Goal: Task Accomplishment & Management: Manage account settings

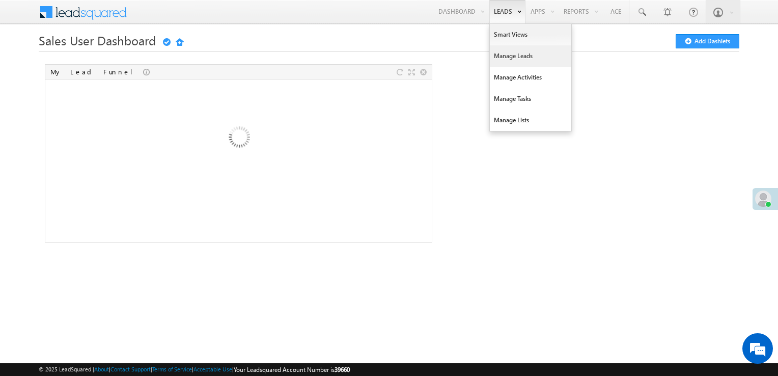
click at [507, 52] on link "Manage Leads" at bounding box center [530, 55] width 81 height 21
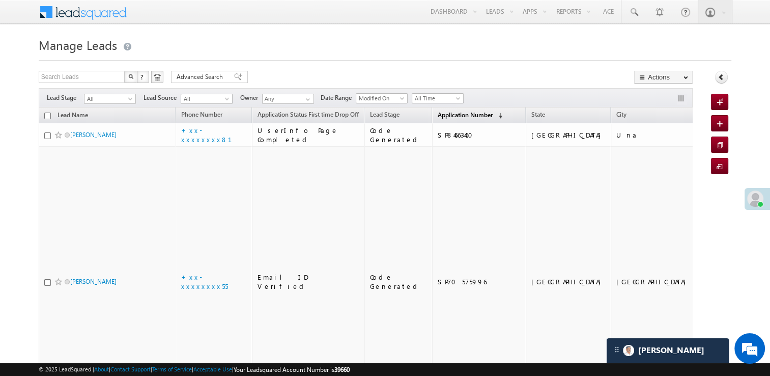
click at [439, 111] on span "Application Number" at bounding box center [465, 115] width 55 height 8
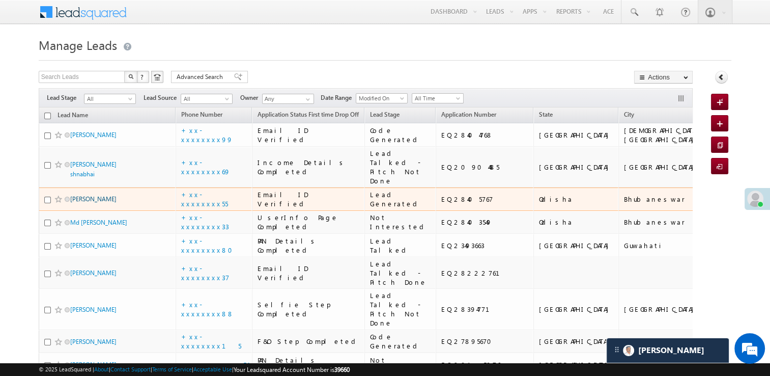
click at [85, 203] on link "[PERSON_NAME]" at bounding box center [93, 199] width 46 height 8
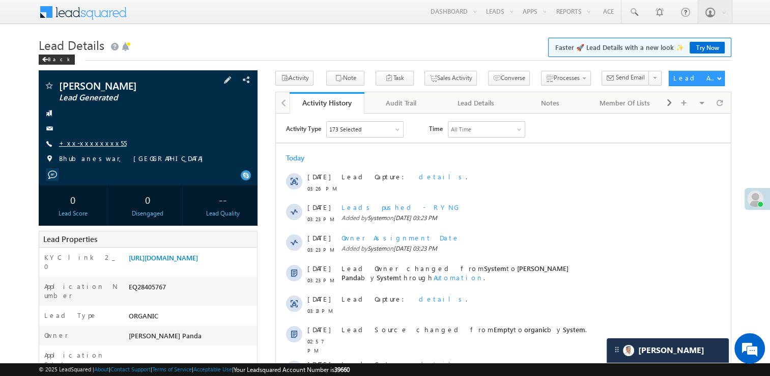
click at [79, 146] on link "+xx-xxxxxxxx55" at bounding box center [93, 142] width 68 height 9
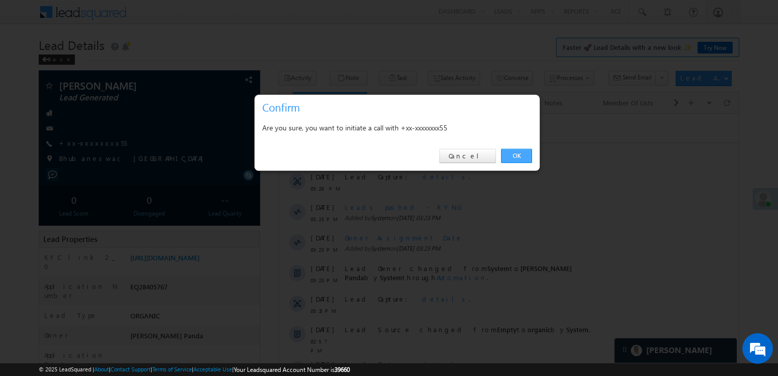
click at [515, 156] on link "OK" at bounding box center [516, 156] width 31 height 14
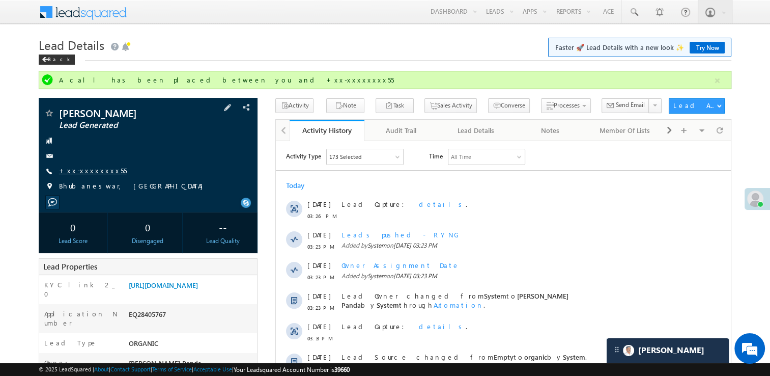
click at [75, 174] on link "+xx-xxxxxxxx55" at bounding box center [93, 170] width 68 height 9
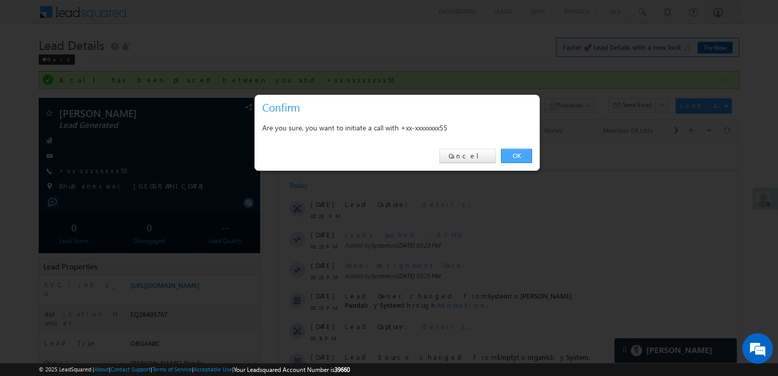
click at [515, 155] on link "OK" at bounding box center [516, 156] width 31 height 14
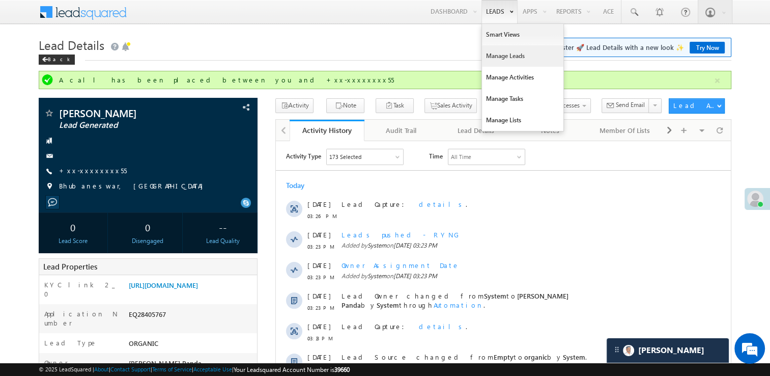
click at [496, 54] on link "Manage Leads" at bounding box center [522, 55] width 81 height 21
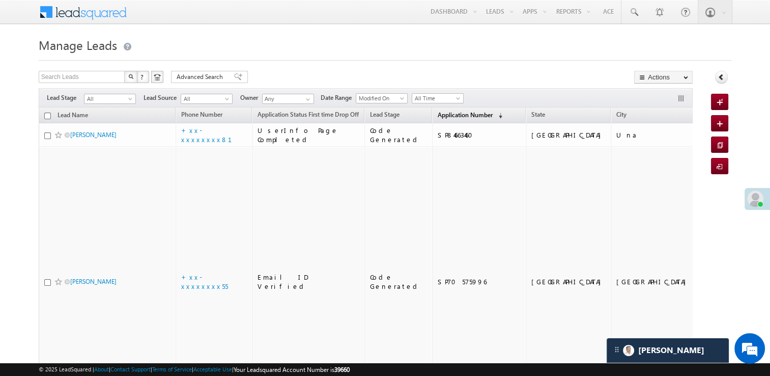
click at [441, 112] on span "Application Number" at bounding box center [465, 115] width 55 height 8
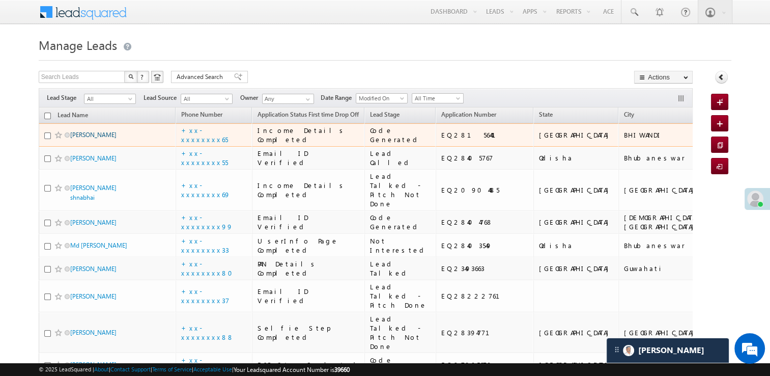
click at [94, 138] on link "Girish Kodgire" at bounding box center [93, 135] width 46 height 8
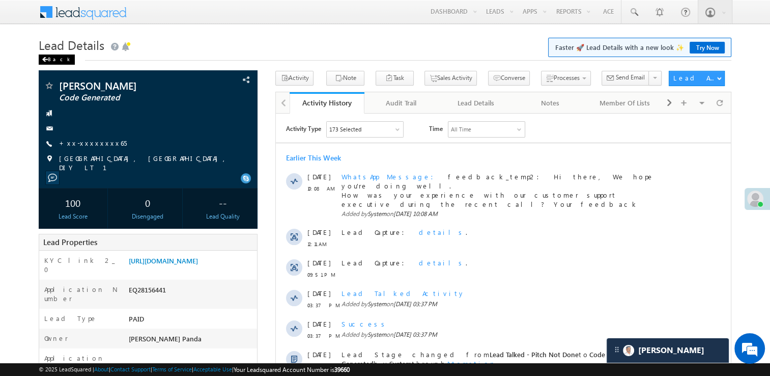
click at [51, 62] on div "Back" at bounding box center [57, 59] width 36 height 10
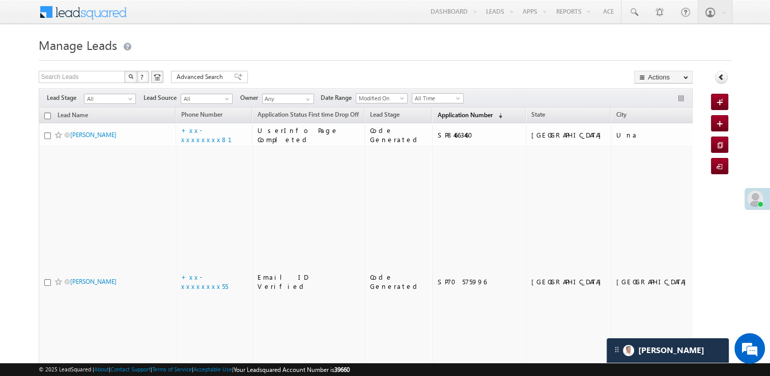
click at [442, 117] on span "Application Number" at bounding box center [465, 115] width 55 height 8
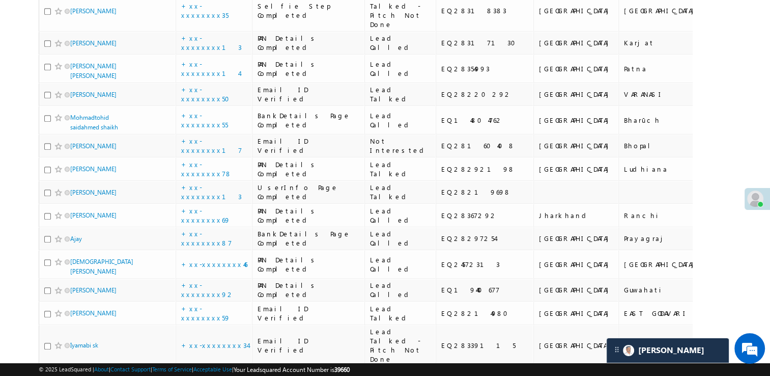
scroll to position [611, 0]
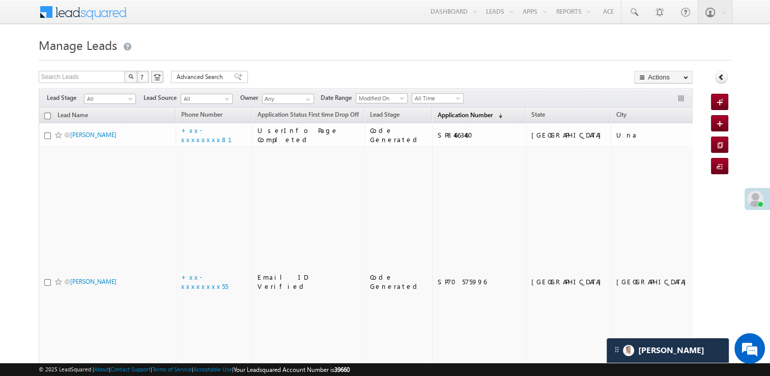
click at [451, 120] on link "Application Number (sorted descending)" at bounding box center [470, 115] width 75 height 13
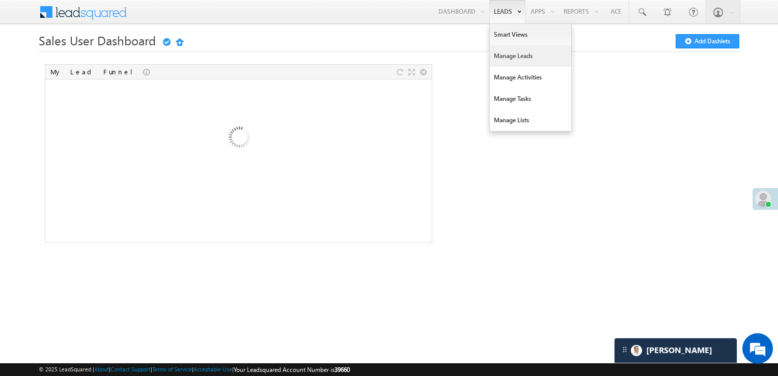
click at [516, 56] on link "Manage Leads" at bounding box center [530, 55] width 81 height 21
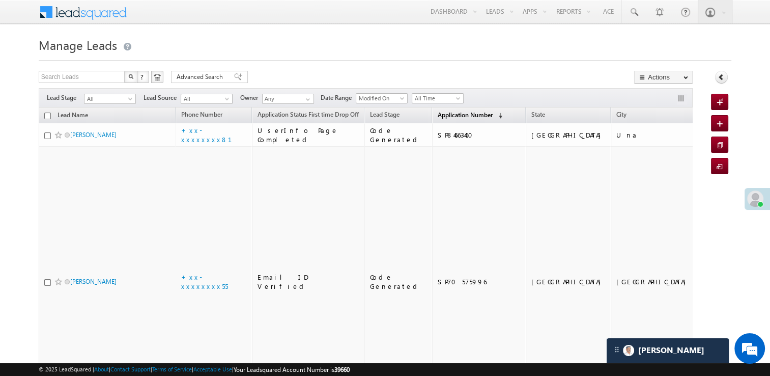
click at [438, 117] on span "Application Number" at bounding box center [465, 115] width 55 height 8
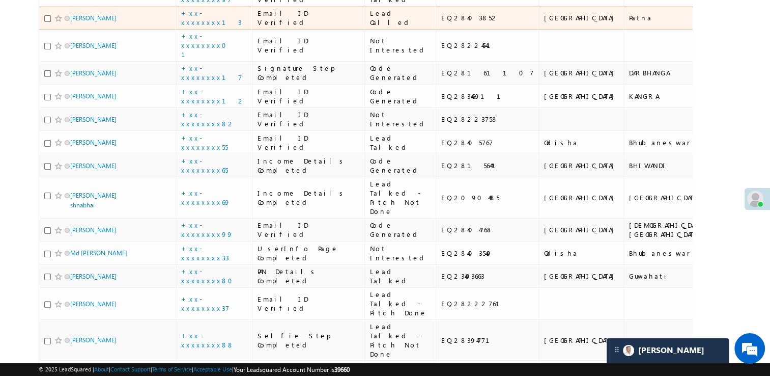
scroll to position [204, 0]
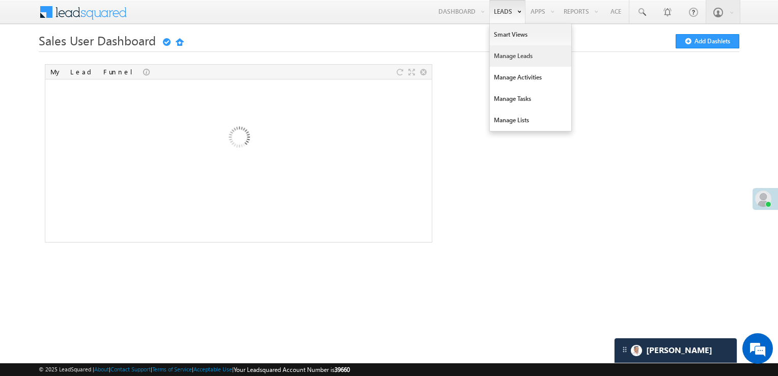
click at [508, 55] on link "Manage Leads" at bounding box center [530, 55] width 81 height 21
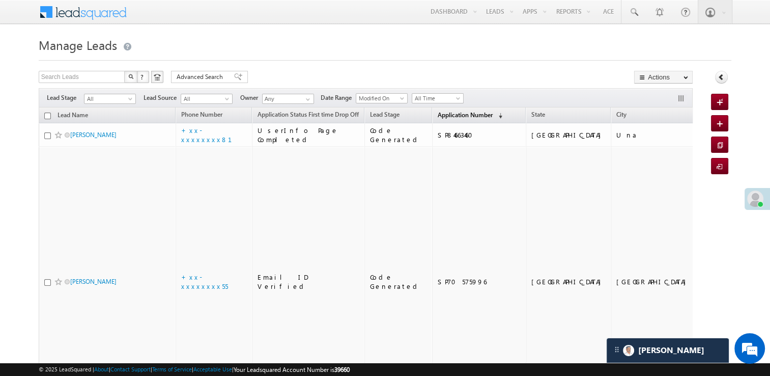
click at [443, 117] on span "Application Number" at bounding box center [465, 115] width 55 height 8
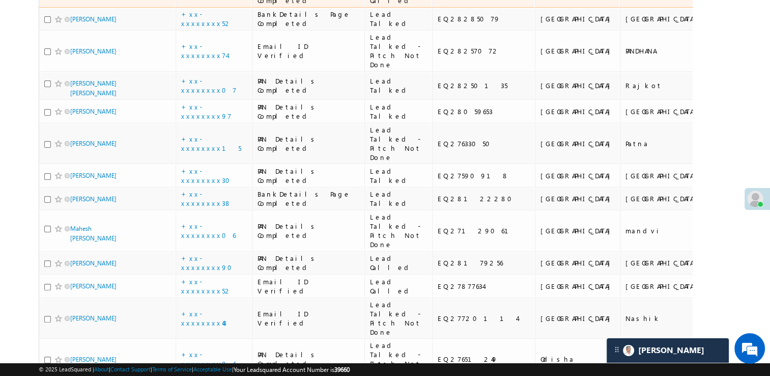
scroll to position [254, 0]
